Goal: Task Accomplishment & Management: Use online tool/utility

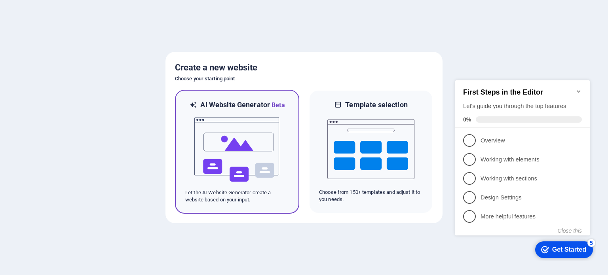
click at [278, 121] on img at bounding box center [236, 149] width 87 height 79
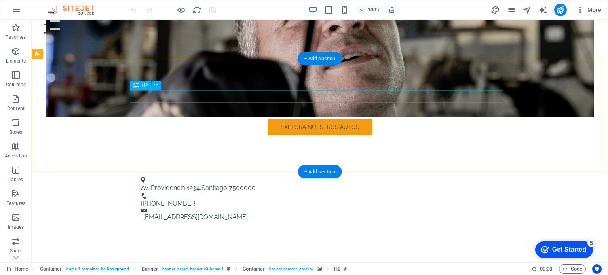
scroll to position [237, 0]
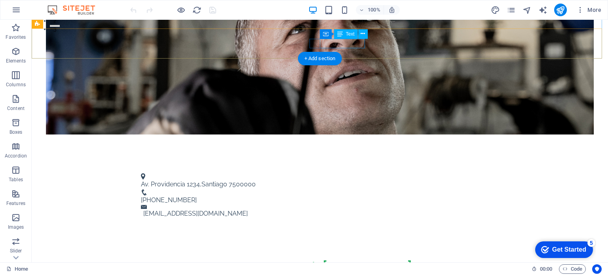
click at [197, 196] on span "[PHONE_NUMBER]" at bounding box center [169, 200] width 56 height 8
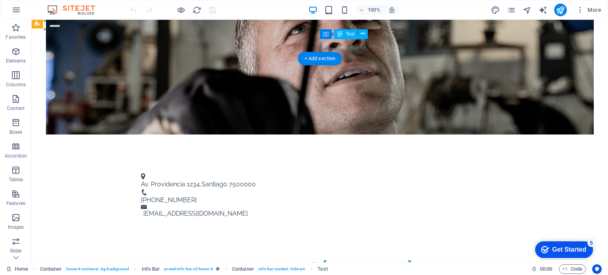
click at [197, 196] on span "[PHONE_NUMBER]" at bounding box center [169, 200] width 56 height 8
drag, startPoint x: 355, startPoint y: 42, endPoint x: 216, endPoint y: 42, distance: 138.9
click at [216, 163] on div "Av. [STREET_ADDRESS] 7500000 [PHONE_NUMBER] [EMAIL_ADDRESS][DOMAIN_NAME]" at bounding box center [320, 196] width 576 height 66
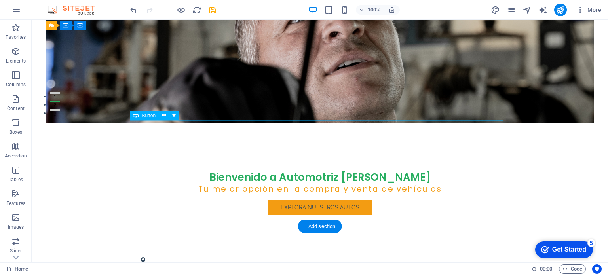
scroll to position [0, 0]
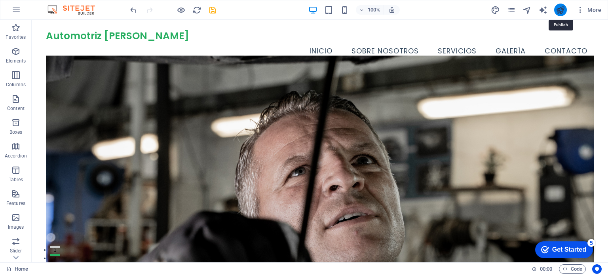
click at [564, 10] on icon "publish" at bounding box center [560, 10] width 9 height 9
